Goal: Transaction & Acquisition: Purchase product/service

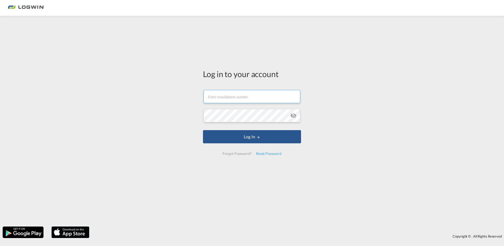
click at [228, 95] on input "text" at bounding box center [251, 96] width 97 height 13
type input "[PERSON_NAME][EMAIL_ADDRESS][DOMAIN_NAME]"
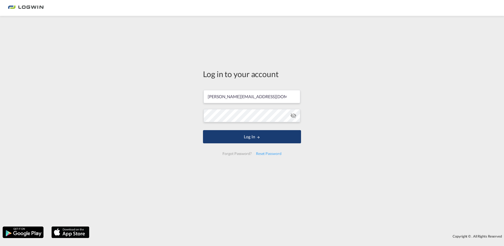
click at [277, 134] on button "Log In" at bounding box center [252, 136] width 98 height 13
